Goal: Task Accomplishment & Management: Complete application form

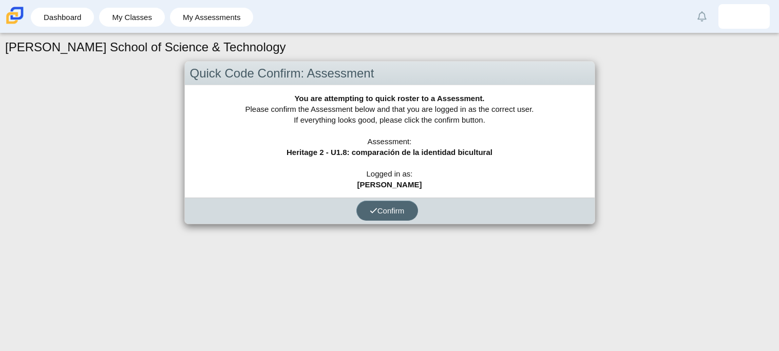
click at [372, 214] on icon "submit" at bounding box center [374, 211] width 8 height 8
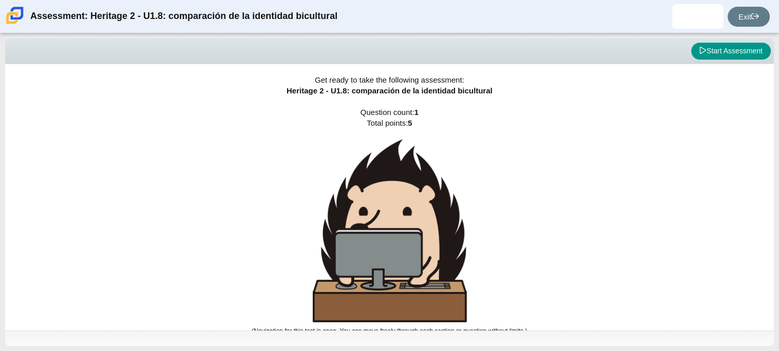
click at [526, 205] on div "Get ready to take the following assessment: Heritage 2 - U1.8: comparación de l…" at bounding box center [389, 197] width 769 height 267
click at [713, 46] on button "Start Assessment" at bounding box center [732, 51] width 80 height 17
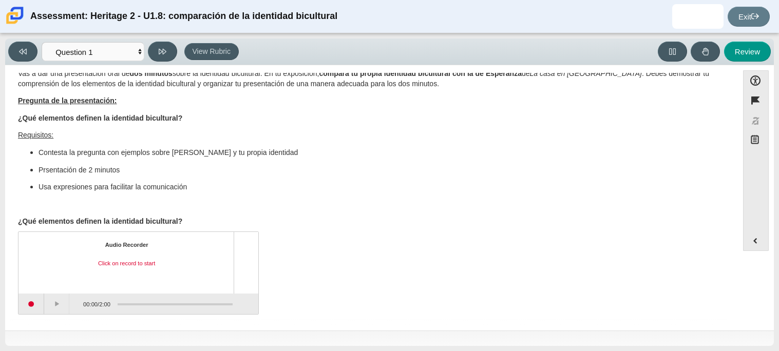
scroll to position [16, 0]
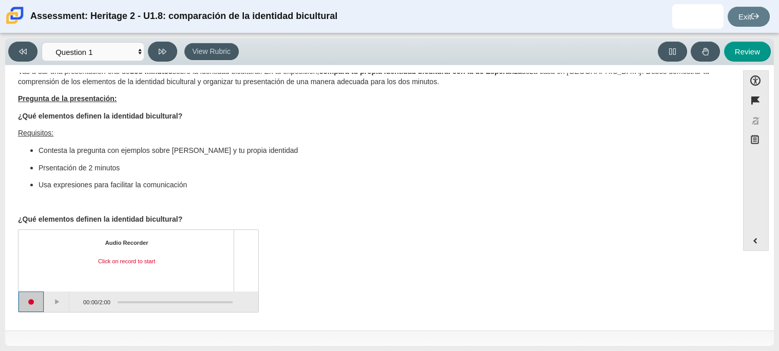
click at [23, 303] on button "Start recording" at bounding box center [31, 302] width 26 height 21
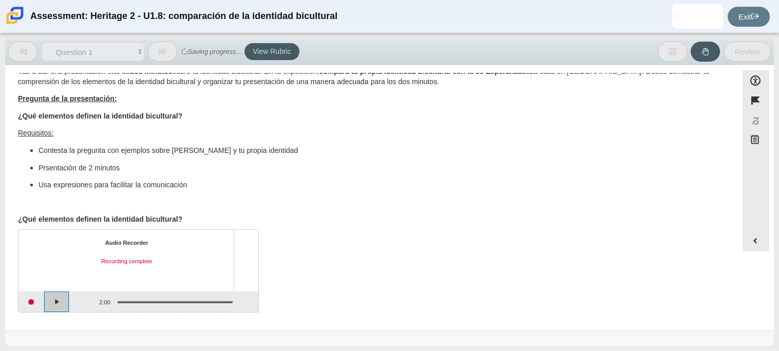
click at [62, 305] on button "Play" at bounding box center [57, 302] width 26 height 21
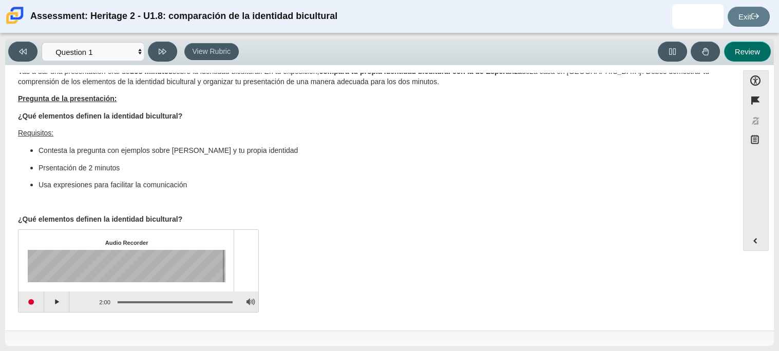
click at [761, 51] on button "Review" at bounding box center [747, 52] width 47 height 20
select select "review"
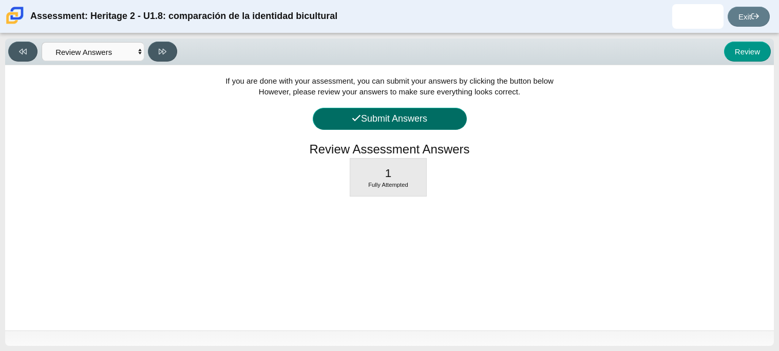
click at [420, 120] on button "Submit Answers" at bounding box center [390, 119] width 154 height 22
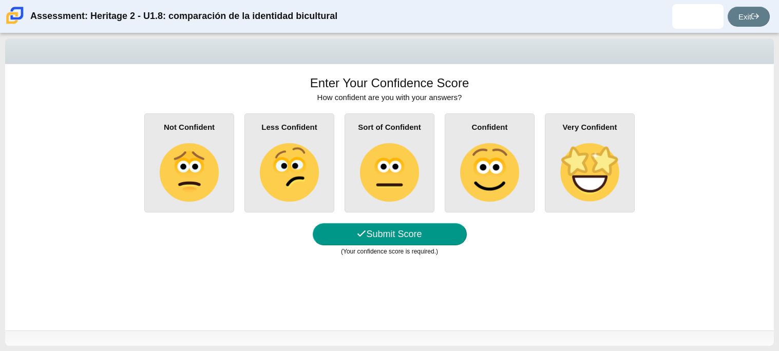
click at [510, 150] on img at bounding box center [489, 172] width 59 height 59
click at [0, 0] on input "Confident" at bounding box center [0, 0] width 0 height 0
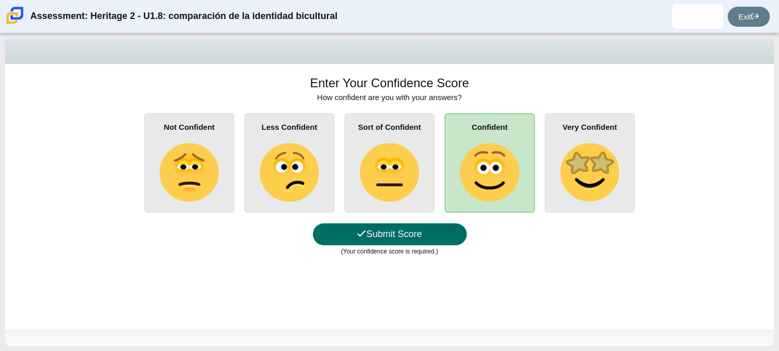
click at [403, 239] on button "Submit Score" at bounding box center [390, 234] width 154 height 22
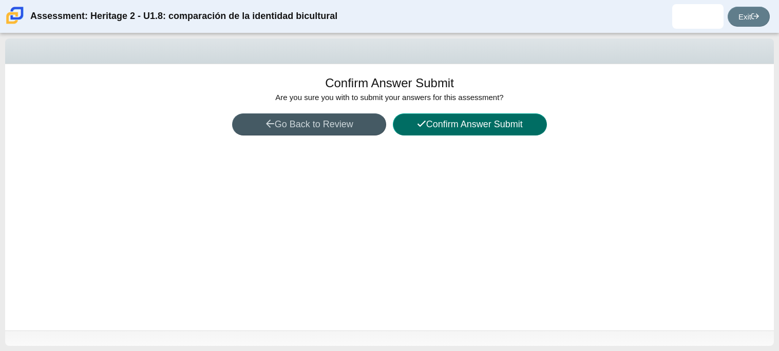
click at [464, 134] on button "Confirm Answer Submit" at bounding box center [470, 125] width 154 height 22
